Goal: Information Seeking & Learning: Learn about a topic

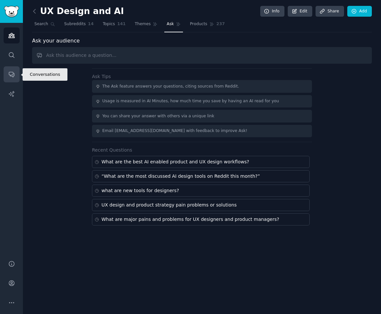
click at [11, 71] on icon "Sidebar" at bounding box center [11, 74] width 7 height 7
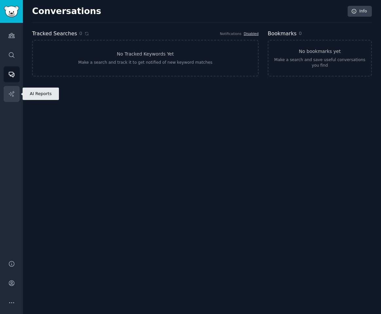
click at [13, 100] on link "AI Reports" at bounding box center [12, 94] width 16 height 16
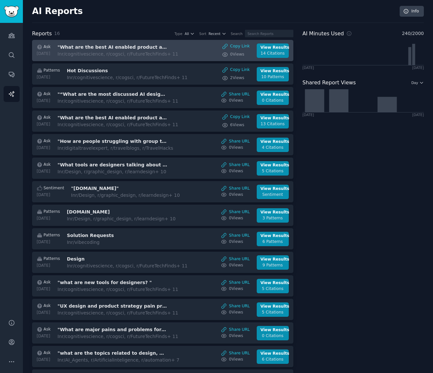
click at [191, 46] on div "Ask [DATE] "What are the best AI enabled product and UX design workflows?" In r…" at bounding box center [163, 50] width 254 height 14
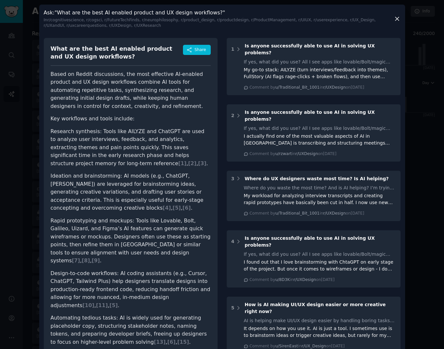
drag, startPoint x: 438, startPoint y: 348, endPoint x: 434, endPoint y: 273, distance: 74.7
click at [434, 273] on div at bounding box center [222, 174] width 444 height 349
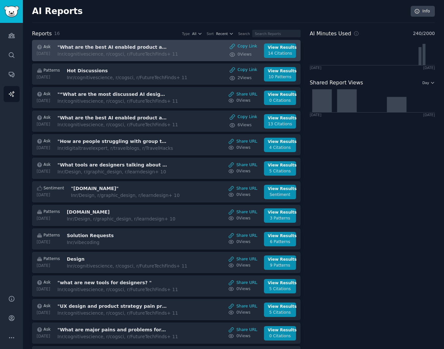
click at [111, 47] on h3 ""What are the best AI enabled product and UX design workflows?"" at bounding box center [113, 47] width 110 height 7
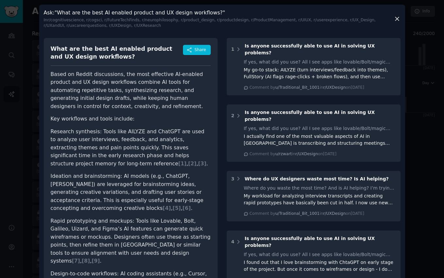
click button at bounding box center [397, 18] width 7 height 7
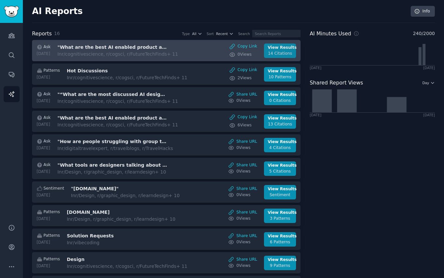
click at [278, 50] on div "View Results" at bounding box center [280, 48] width 25 height 6
